Goal: Check status: Check status

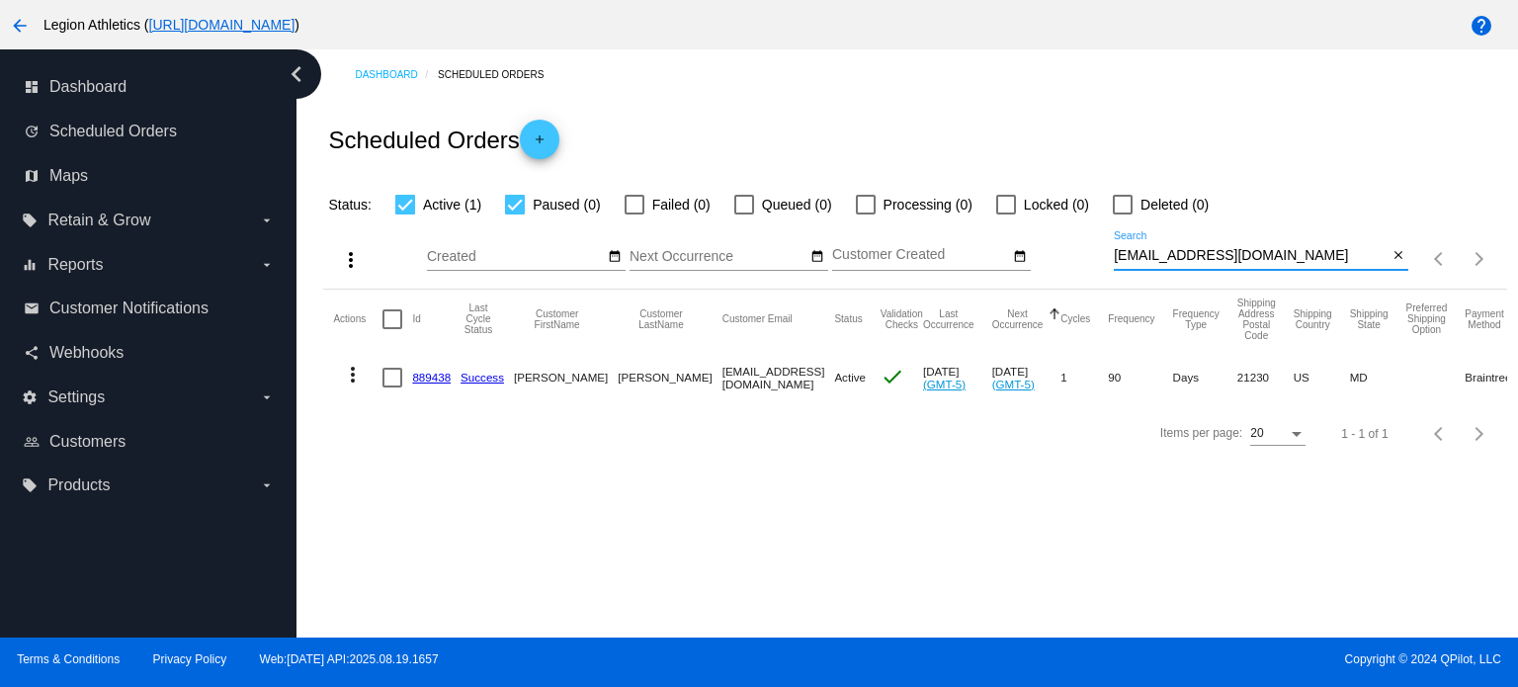
drag, startPoint x: 1285, startPoint y: 260, endPoint x: 1102, endPoint y: 244, distance: 183.6
click at [1102, 244] on div "more_vert Aug Jan Feb Mar Apr 1" at bounding box center [914, 252] width 1183 height 72
paste input "kylet511"
type input "kylet511@gmail.com"
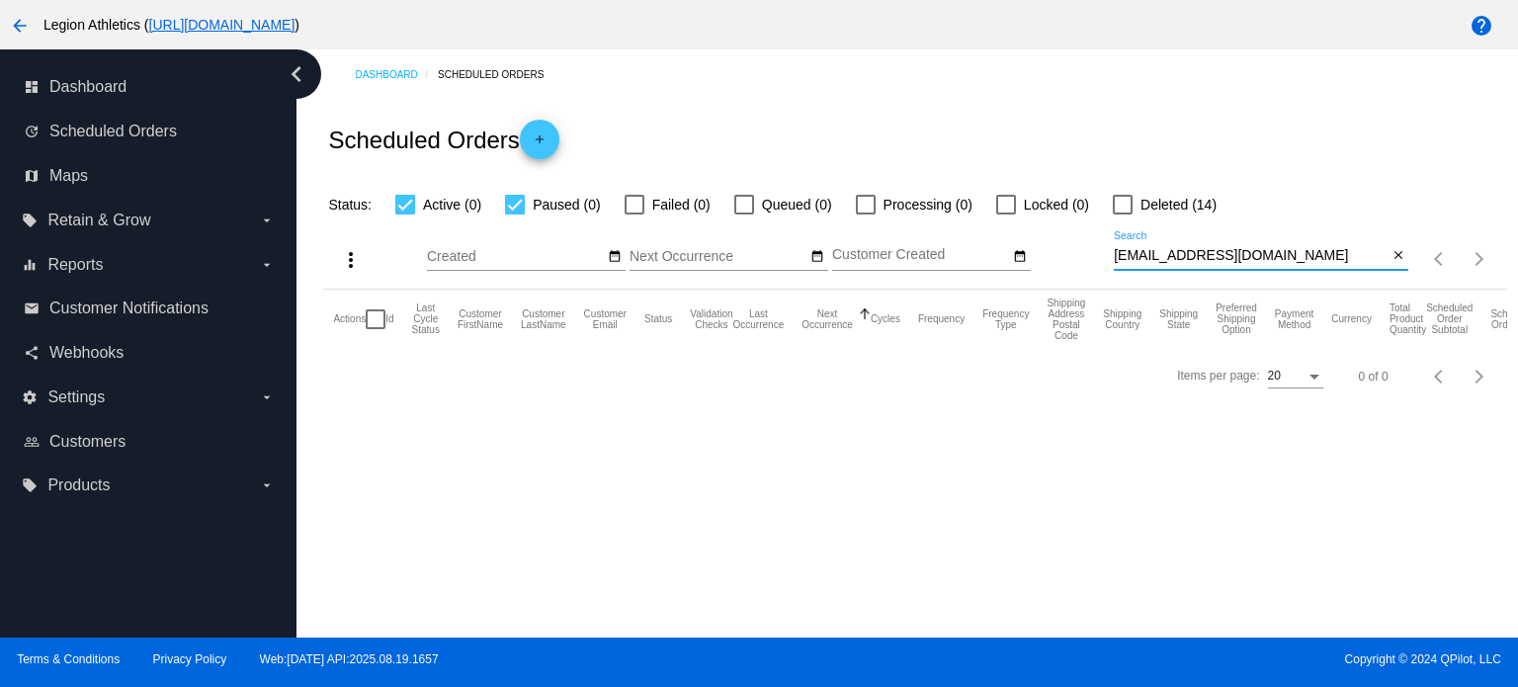
click at [1122, 201] on div at bounding box center [1123, 205] width 20 height 20
click at [1122, 215] on input "Deleted (14)" at bounding box center [1122, 215] width 1 height 1
checkbox input "true"
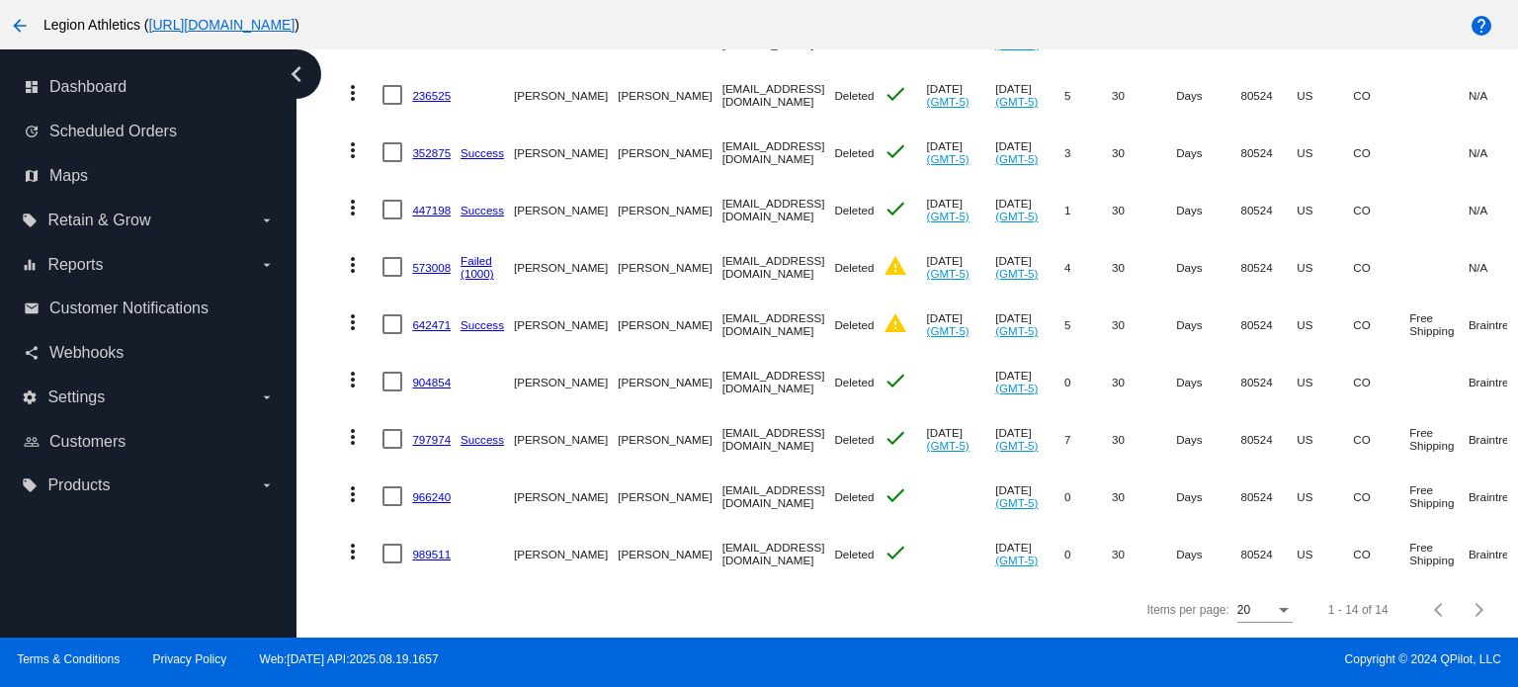
scroll to position [285, 0]
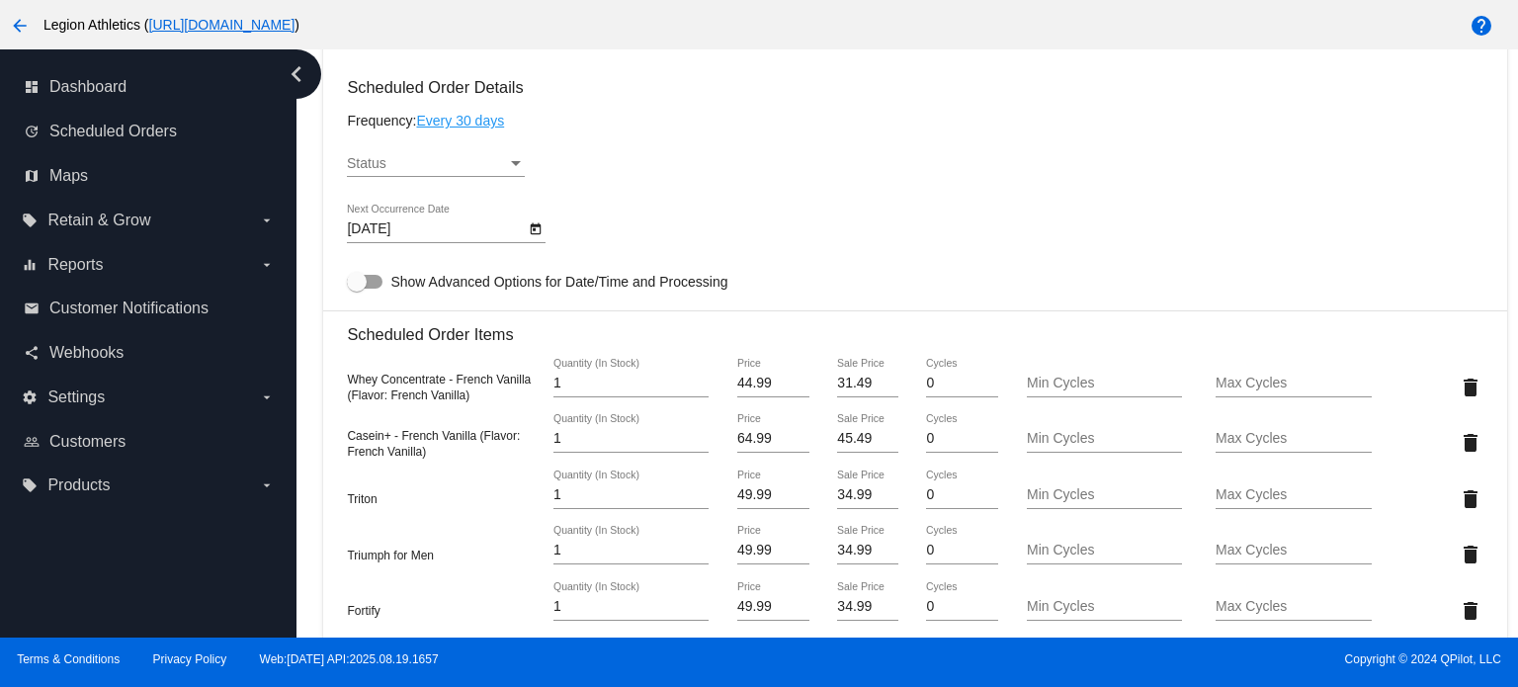
scroll to position [1285, 0]
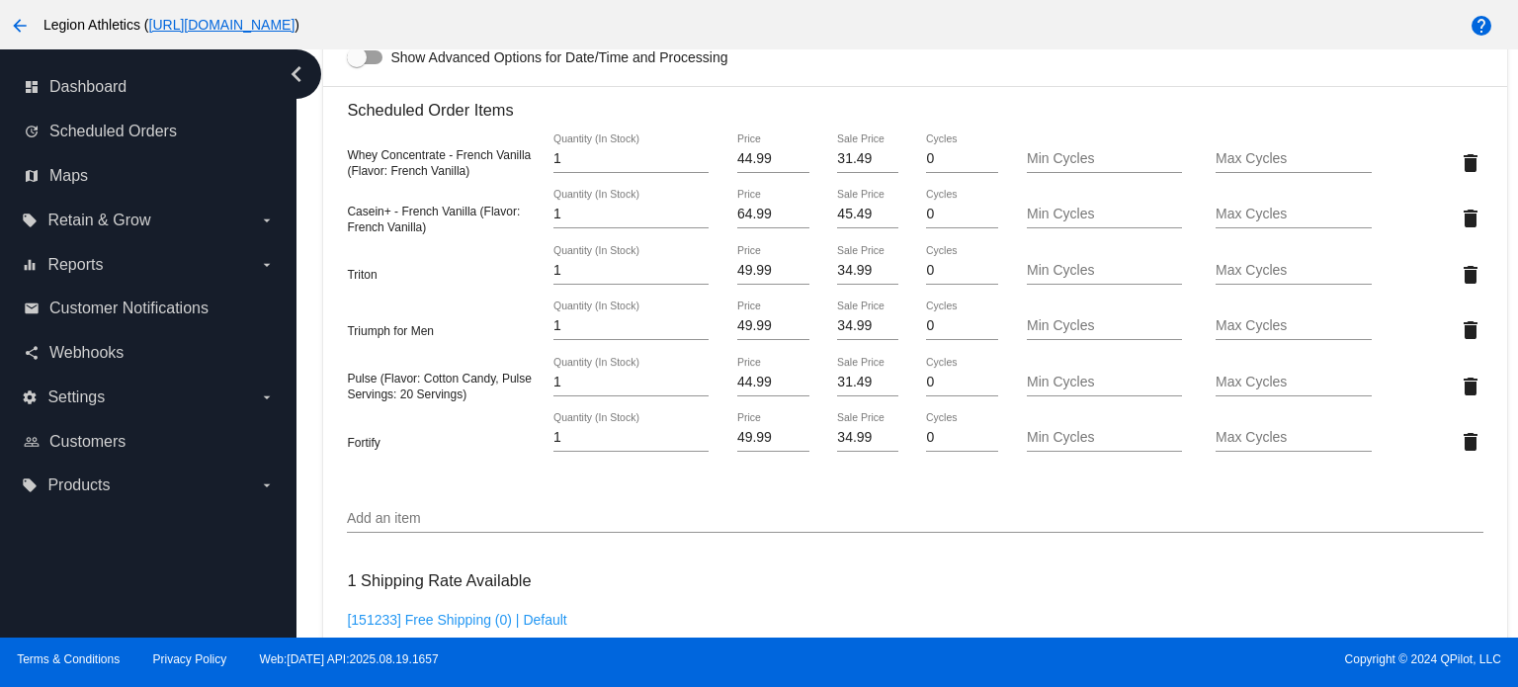
scroll to position [1285, 0]
